Goal: Transaction & Acquisition: Subscribe to service/newsletter

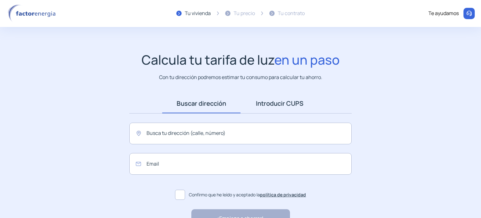
click at [282, 103] on link "Introducir CUPS" at bounding box center [279, 103] width 78 height 19
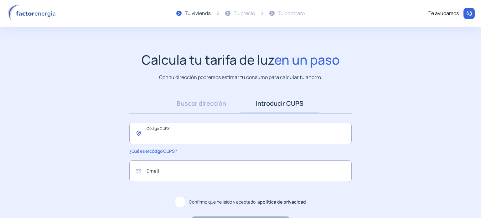
click at [238, 136] on input "text" at bounding box center [240, 133] width 222 height 22
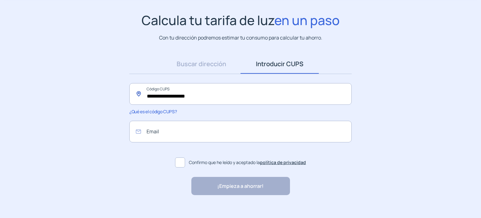
scroll to position [40, 0]
type input "**********"
click at [202, 127] on input "email" at bounding box center [240, 131] width 222 height 22
type input "**********"
click at [181, 165] on span at bounding box center [180, 161] width 10 height 10
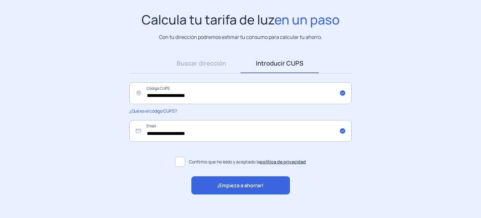
click at [211, 178] on div "¡Empieza a ahorrar!" at bounding box center [240, 185] width 99 height 18
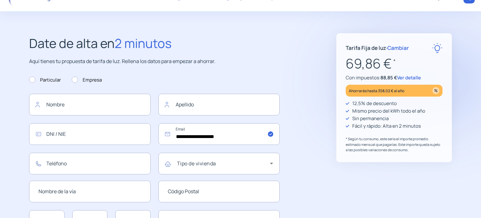
scroll to position [16, 0]
click at [407, 77] on span "Ver detalle" at bounding box center [409, 77] width 24 height 7
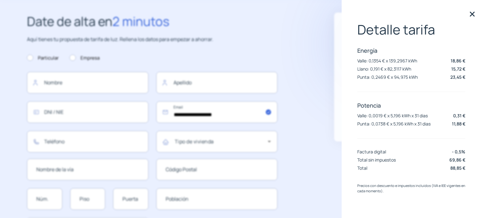
scroll to position [0, 2]
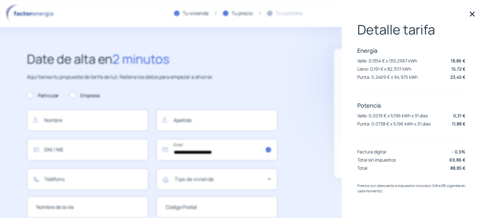
click at [469, 9] on img at bounding box center [471, 13] width 9 height 9
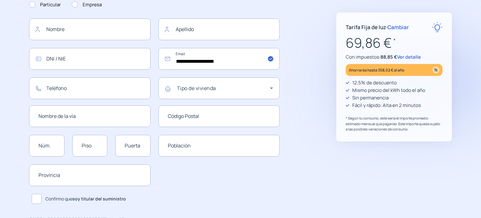
scroll to position [0, 0]
